Goal: Information Seeking & Learning: Learn about a topic

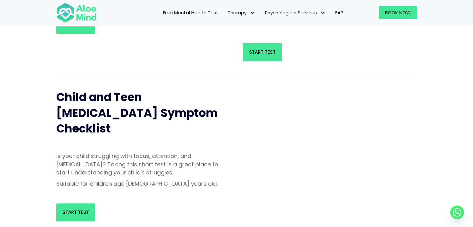
scroll to position [61, 0]
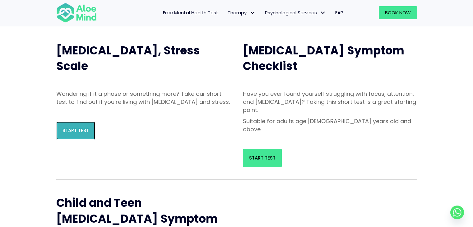
click at [71, 134] on span "Start Test" at bounding box center [76, 130] width 26 height 7
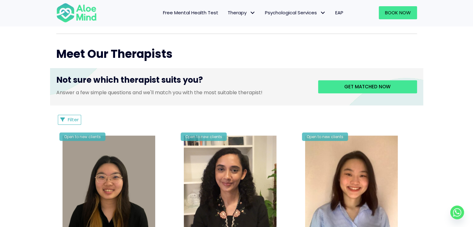
scroll to position [62, 0]
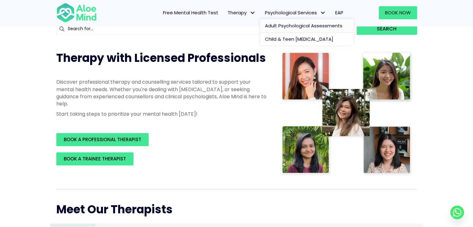
click at [298, 26] on span "Adult Psychological Assessments" at bounding box center [304, 25] width 78 height 7
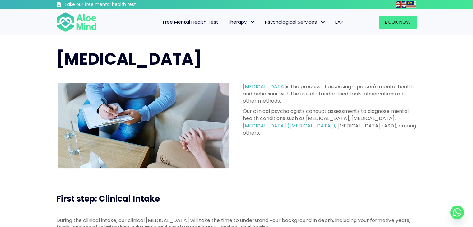
click at [194, 21] on span "Free Mental Health Test" at bounding box center [190, 22] width 55 height 7
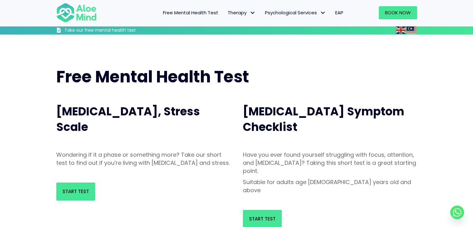
scroll to position [62, 0]
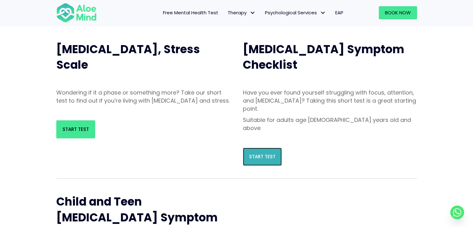
click at [264, 153] on span "Start Test" at bounding box center [262, 156] width 26 height 7
